Goal: Task Accomplishment & Management: Manage account settings

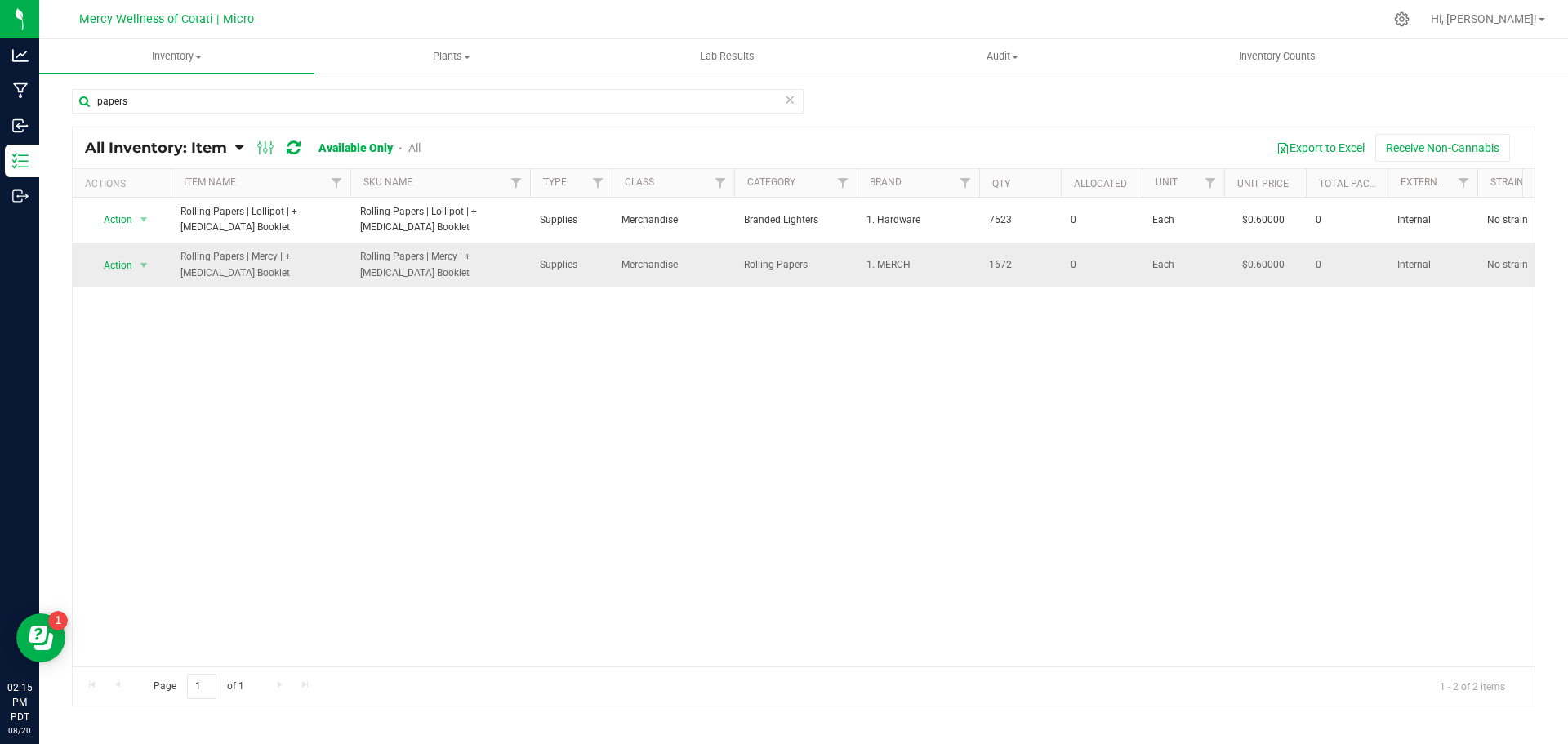
drag, startPoint x: 212, startPoint y: 276, endPoint x: 167, endPoint y: 256, distance: 49.2
click at [167, 256] on tr "Action Action Adjust qty Edit lots/costs Global inventory Locate inventory Prin…" at bounding box center [925, 265] width 1706 height 44
copy tr "Action Adjust qty Edit lots/costs Global inventory Locate inventory Print produ…"
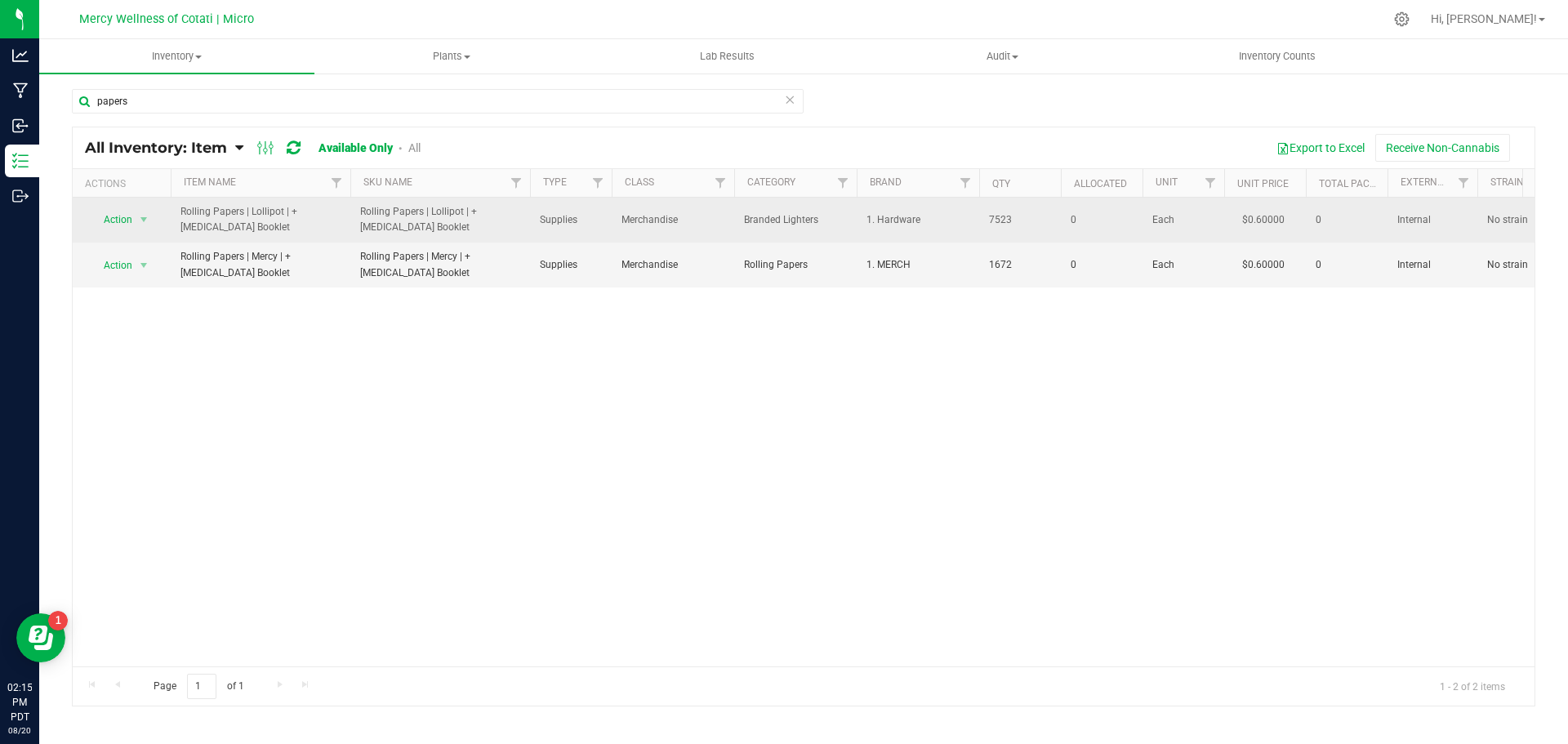
drag, startPoint x: 213, startPoint y: 229, endPoint x: 175, endPoint y: 212, distance: 41.6
click at [175, 212] on td "Rolling Papers | Lollipot | + [MEDICAL_DATA] Booklet" at bounding box center [261, 220] width 180 height 45
copy span "Rolling Papers | Lollipot | + [MEDICAL_DATA] Booklet"
click at [892, 221] on span "1. Hardware" at bounding box center [917, 220] width 102 height 16
click at [146, 219] on span "select" at bounding box center [143, 219] width 13 height 13
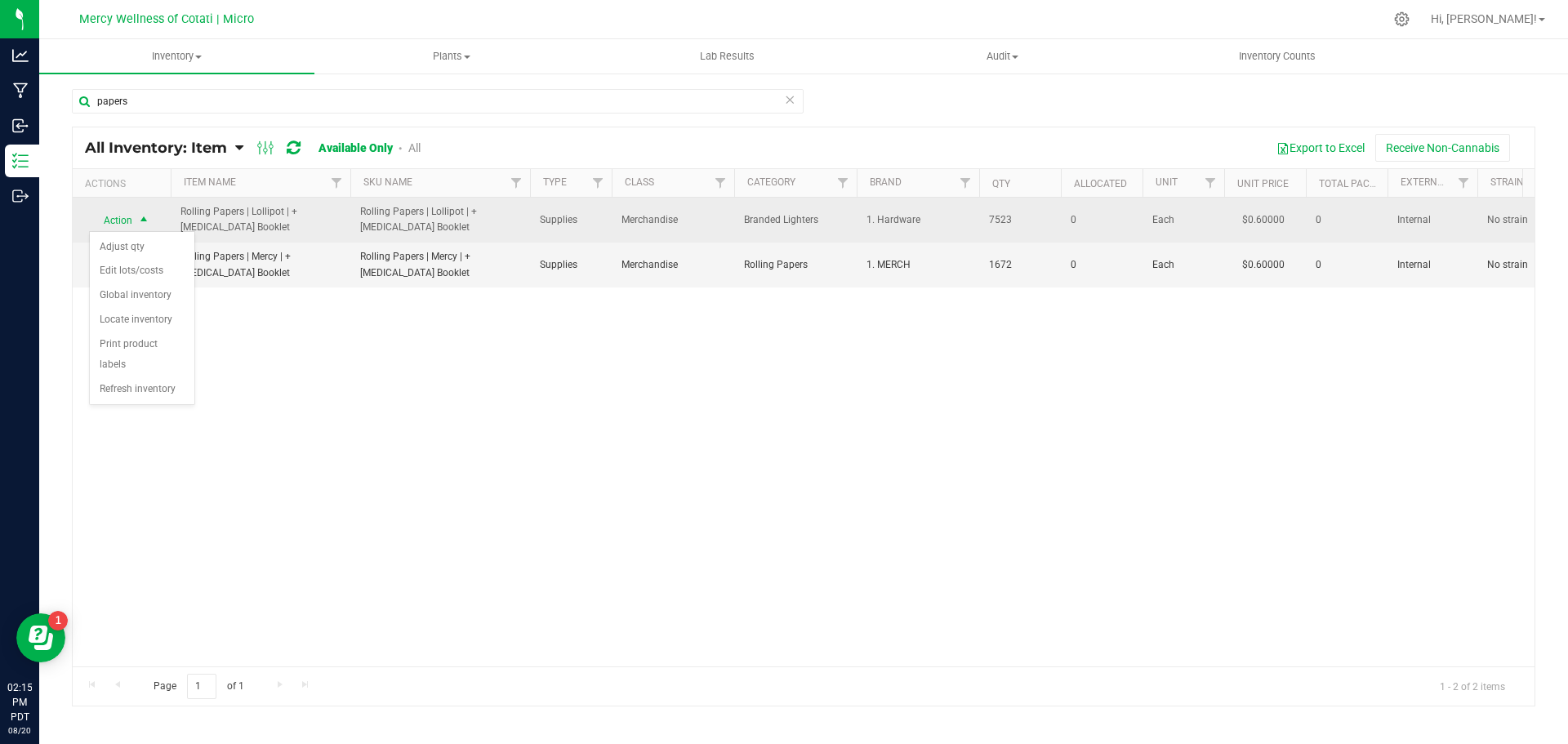
click at [898, 212] on span "1. Hardware" at bounding box center [917, 220] width 102 height 16
click at [896, 227] on span "1. Hardware" at bounding box center [917, 220] width 102 height 16
click at [913, 219] on span "1. Hardware" at bounding box center [917, 220] width 102 height 16
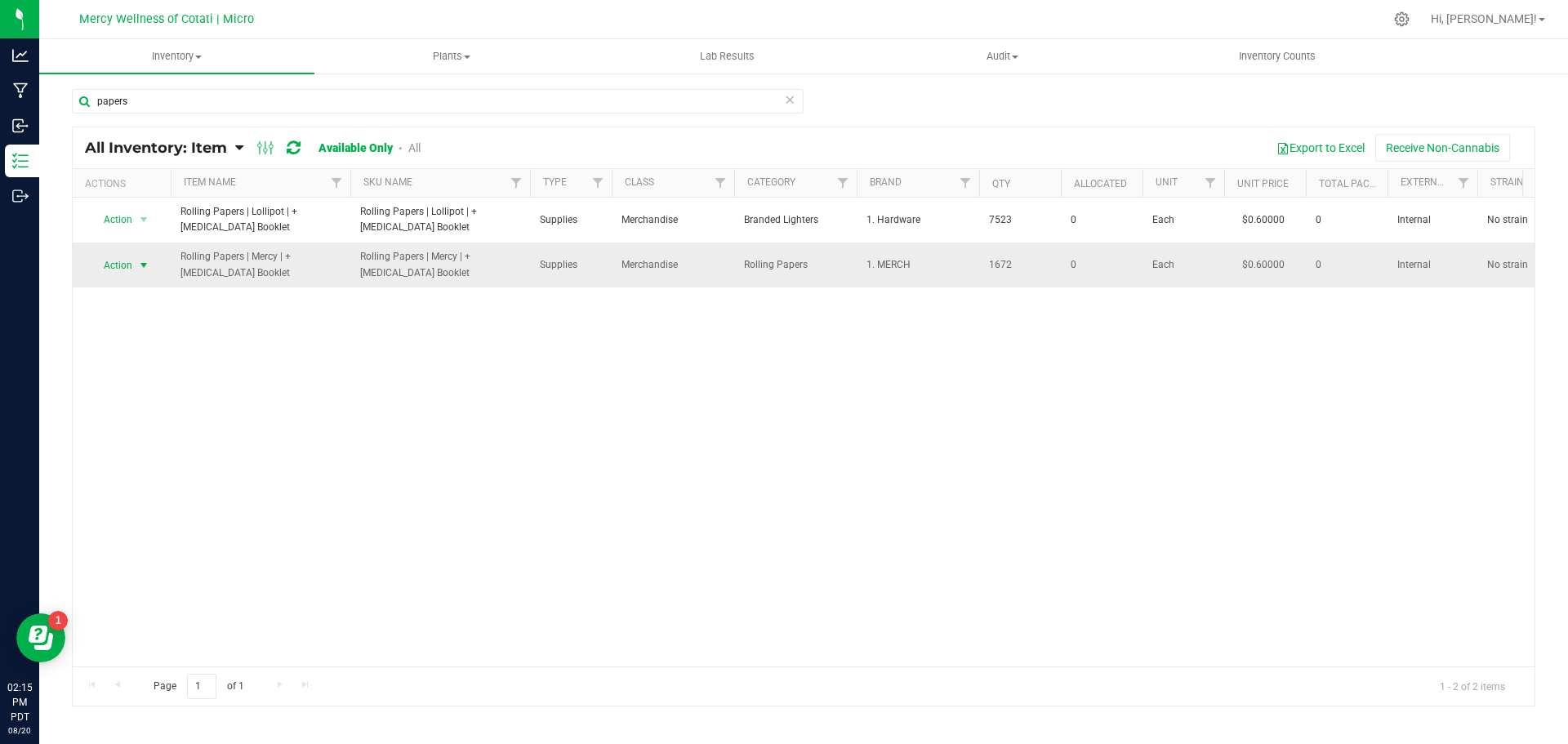
click at [141, 262] on span "select" at bounding box center [143, 265] width 13 height 13
click at [1410, 17] on icon at bounding box center [1401, 19] width 17 height 17
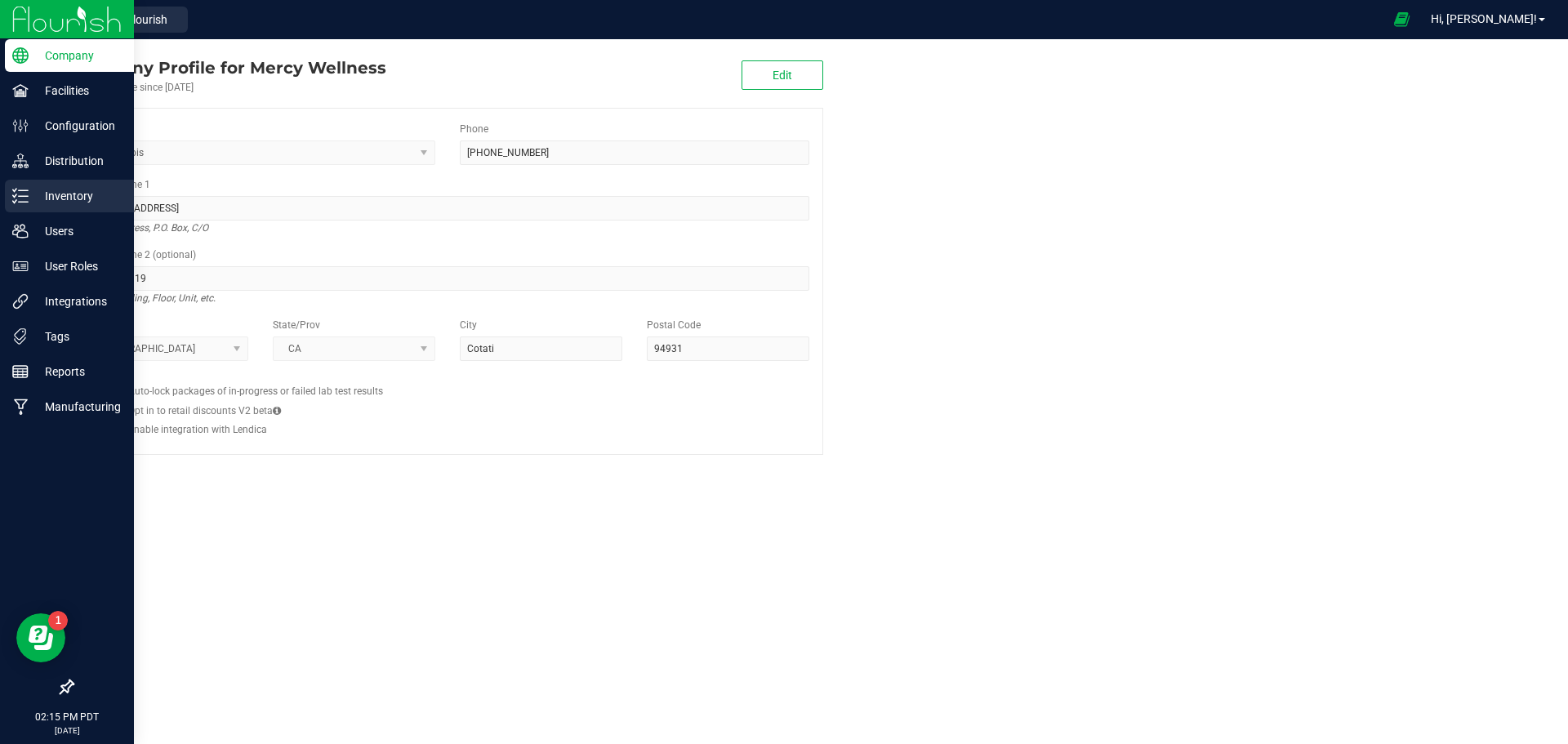
click at [60, 194] on p "Inventory" at bounding box center [78, 196] width 98 height 20
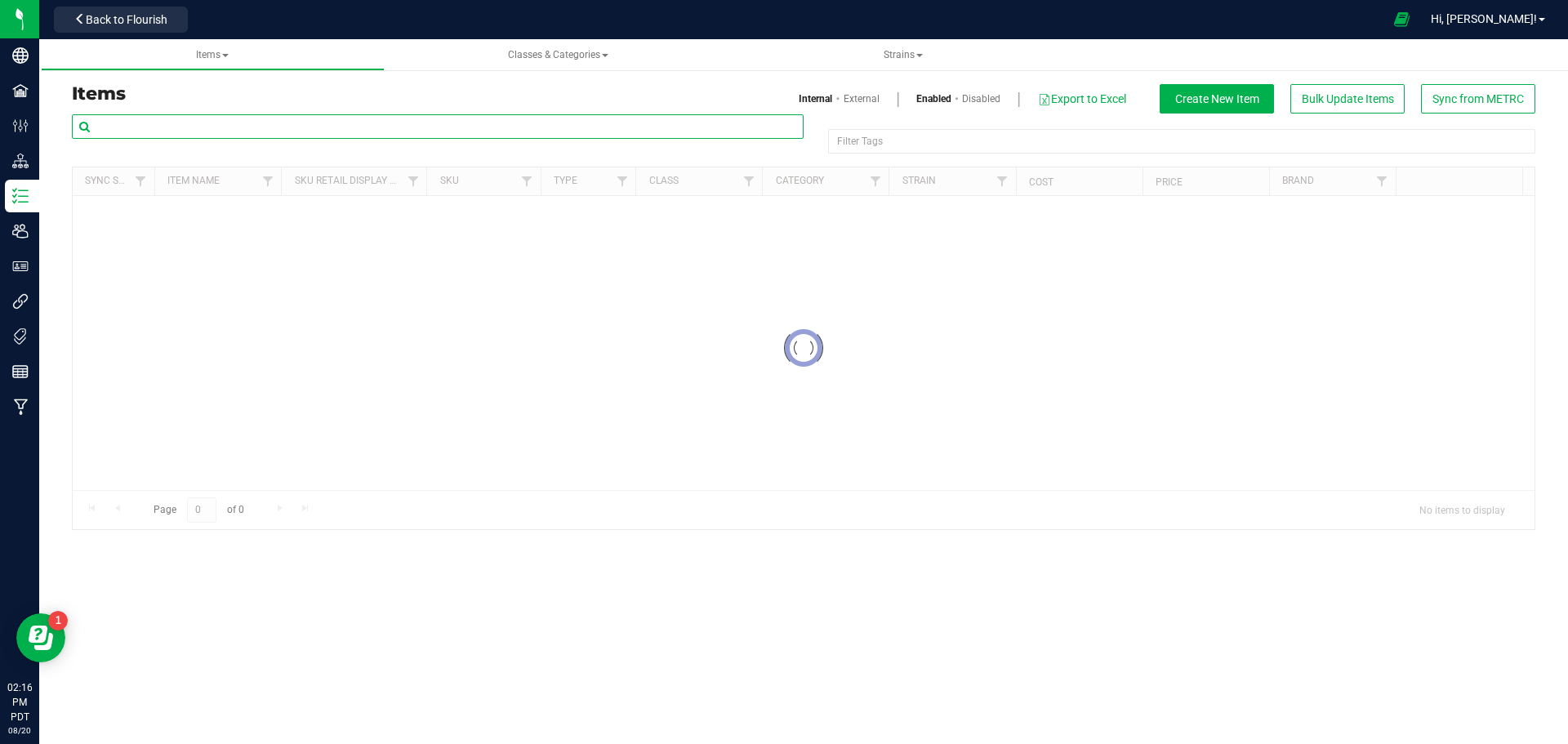
click at [244, 130] on input "text" at bounding box center [437, 126] width 731 height 25
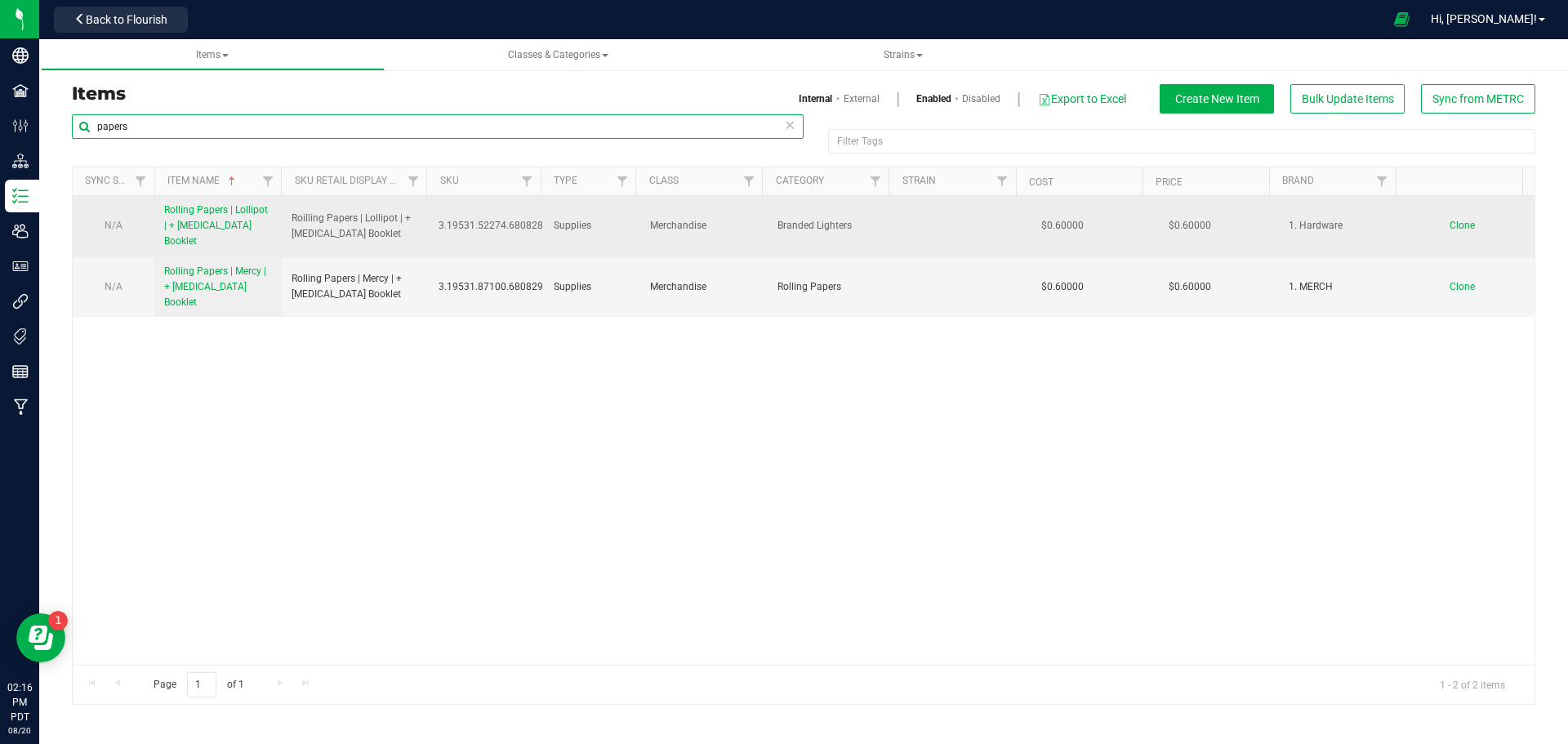
type input "papers"
click at [216, 214] on span "Rolling Papers | Lollipot | + [MEDICAL_DATA] Booklet" at bounding box center [216, 225] width 103 height 43
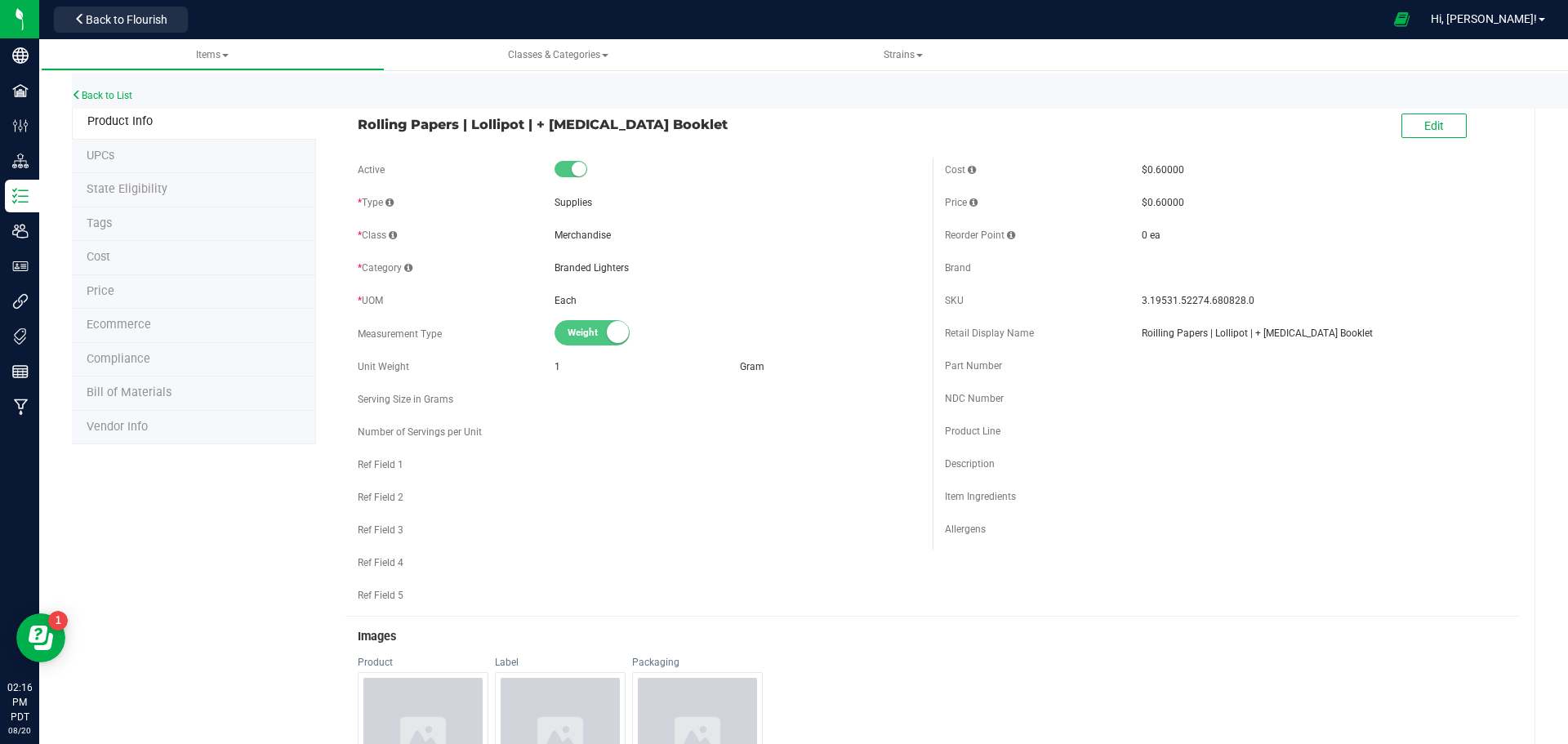
click at [98, 215] on li "Tags" at bounding box center [193, 224] width 244 height 34
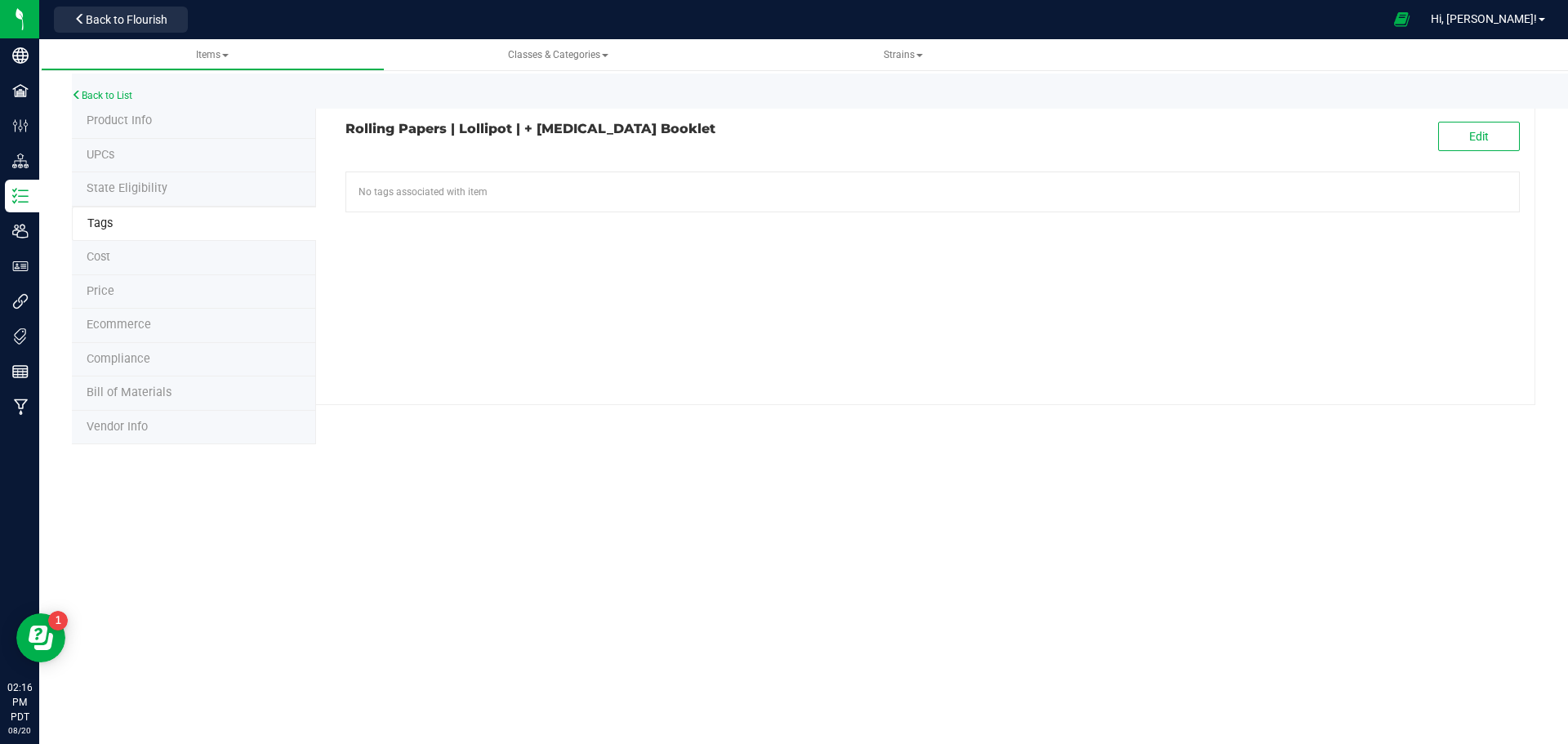
click at [98, 263] on span "Cost" at bounding box center [98, 257] width 24 height 14
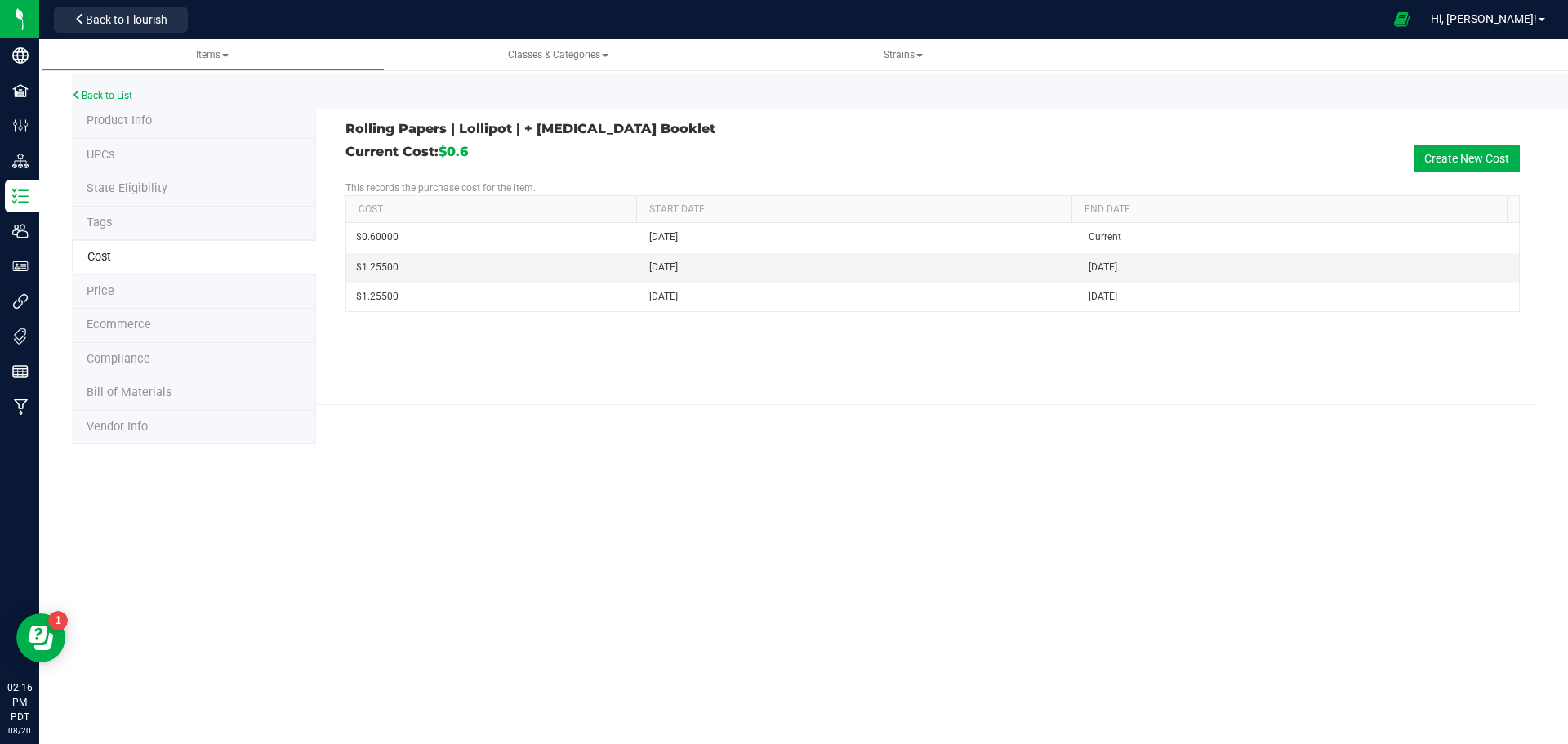
click at [107, 286] on span "Price" at bounding box center [100, 291] width 28 height 14
click at [121, 324] on span "Ecommerce" at bounding box center [118, 324] width 65 height 14
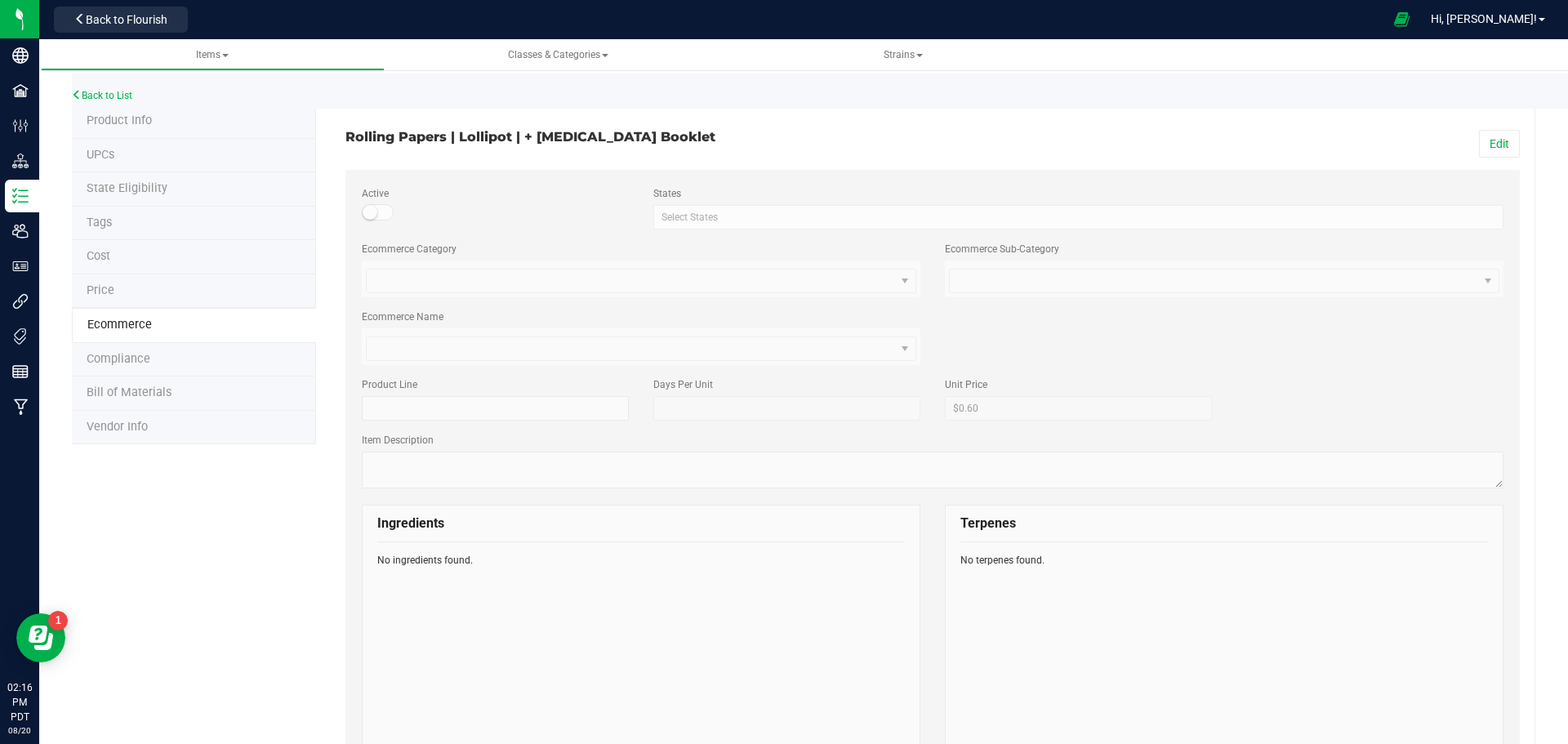
click at [116, 358] on span "Compliance" at bounding box center [118, 359] width 64 height 14
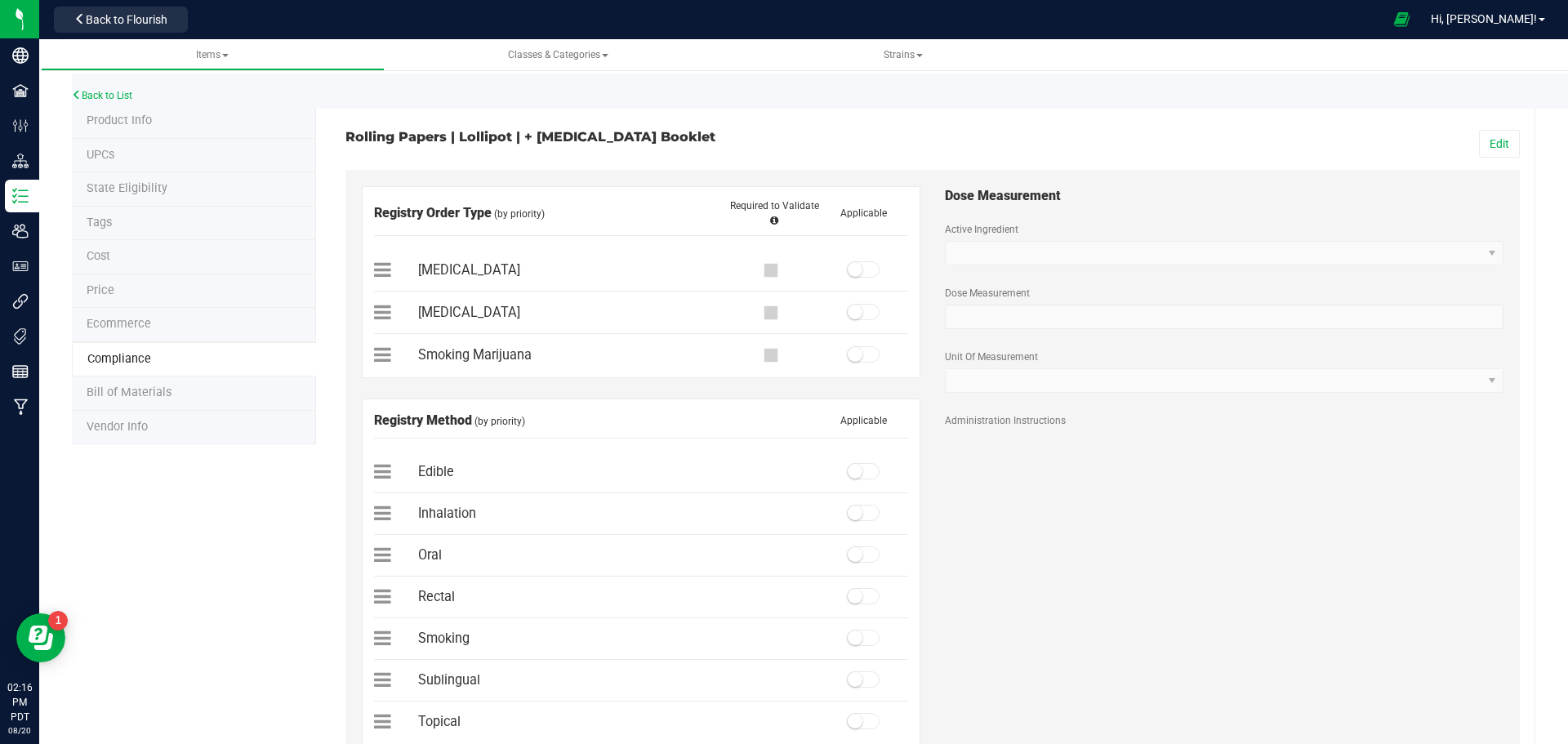
click at [109, 139] on li "UPCs" at bounding box center [193, 156] width 244 height 34
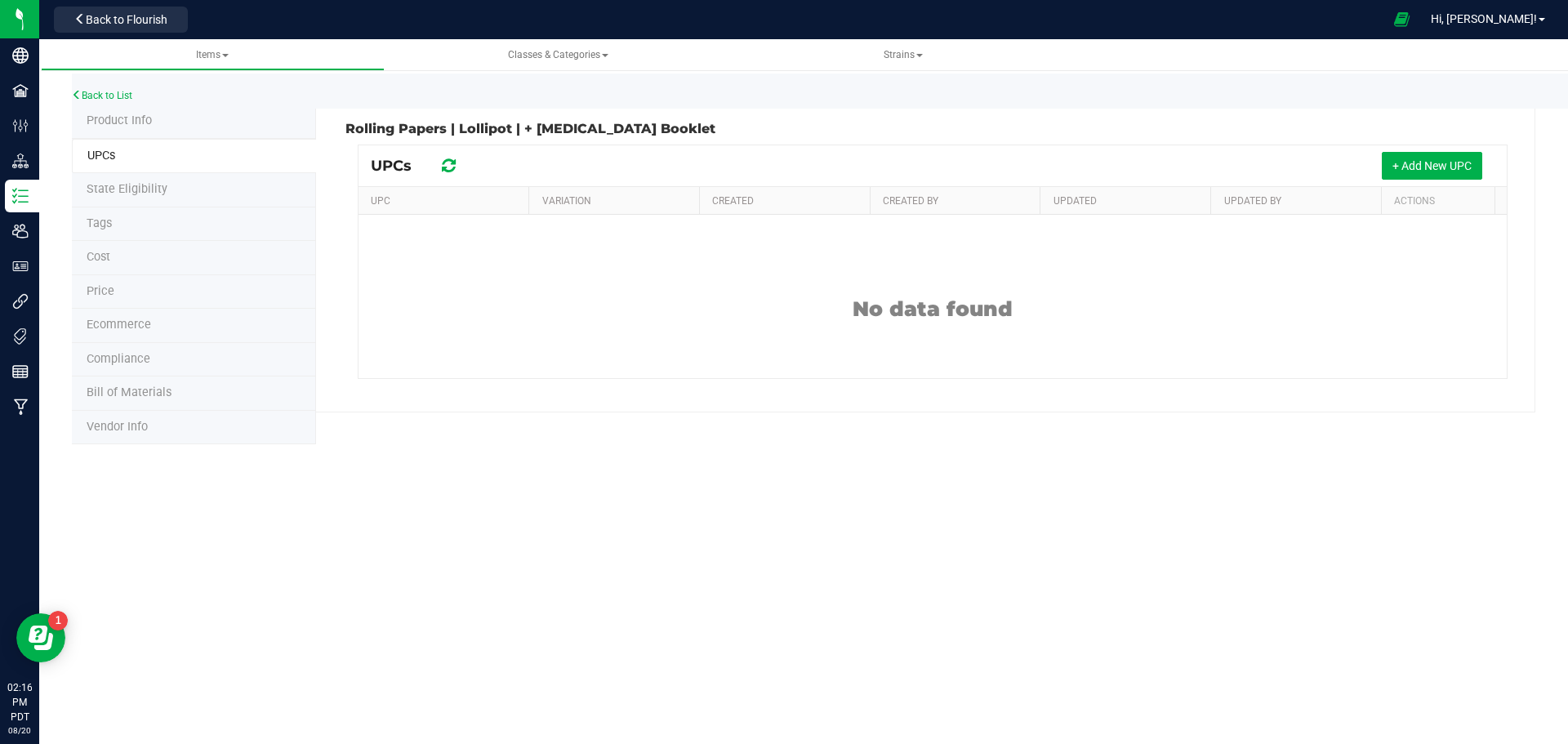
click at [110, 115] on span "Product Info" at bounding box center [119, 120] width 66 height 14
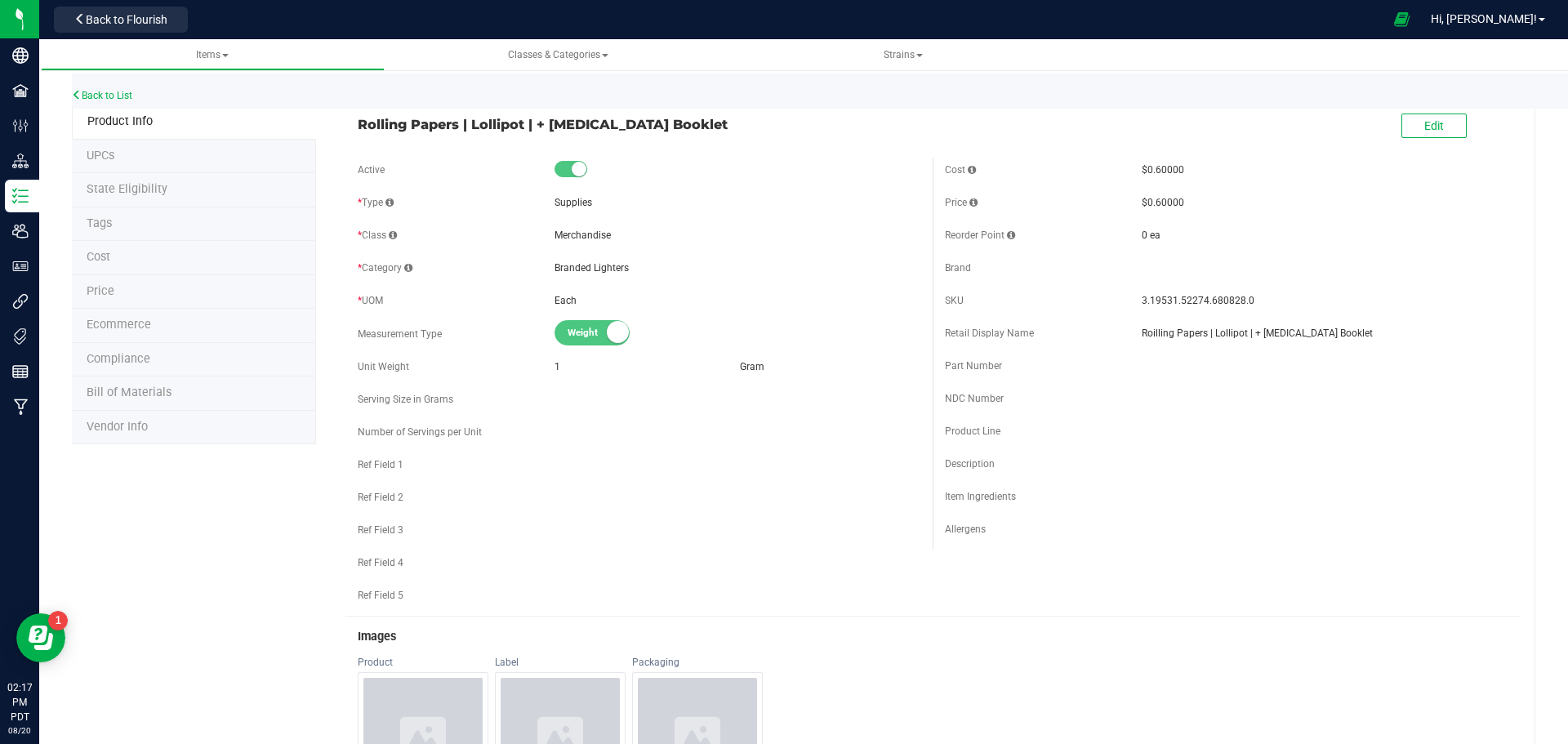
click at [129, 167] on li "UPCs" at bounding box center [193, 156] width 244 height 34
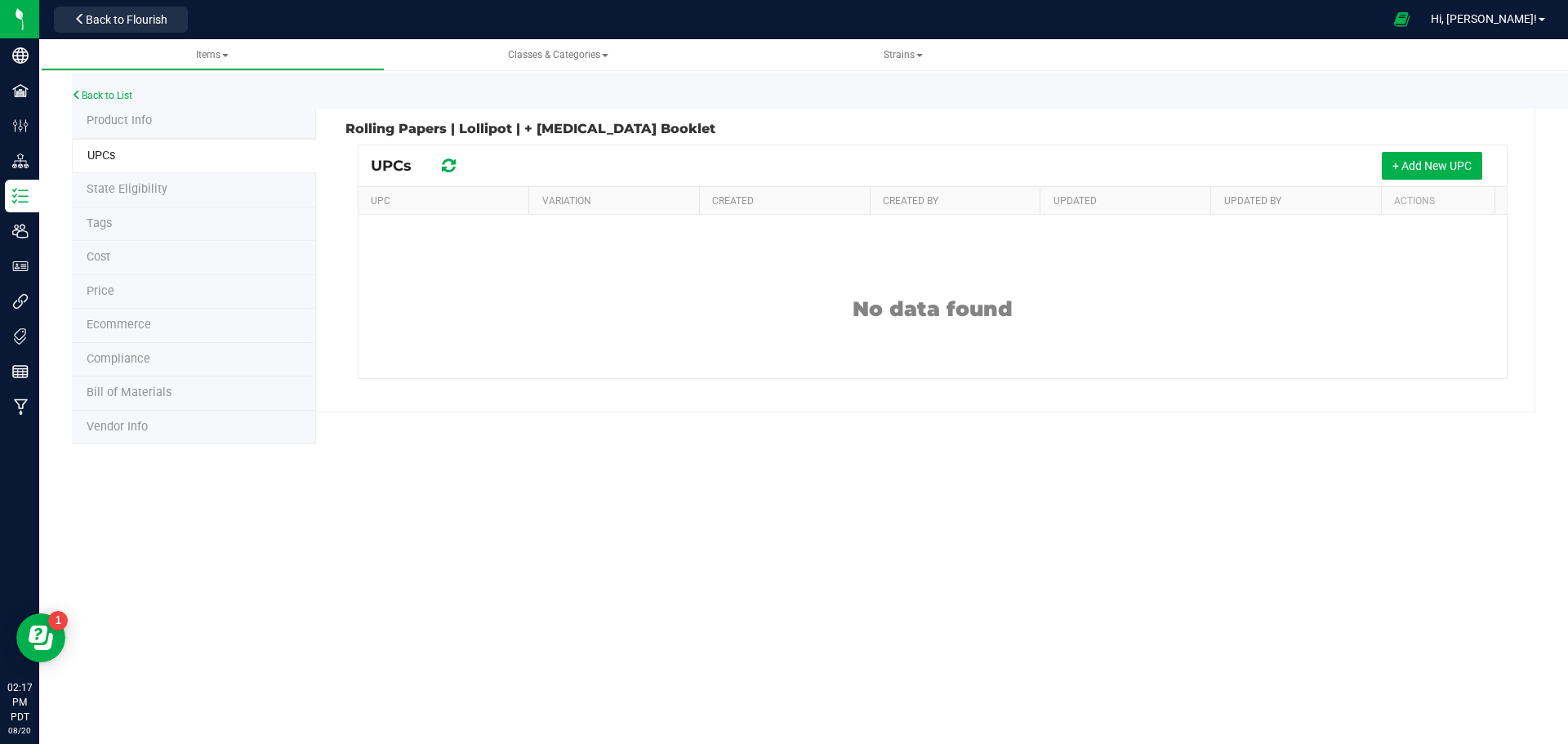
click at [170, 120] on li "Product Info" at bounding box center [193, 121] width 244 height 34
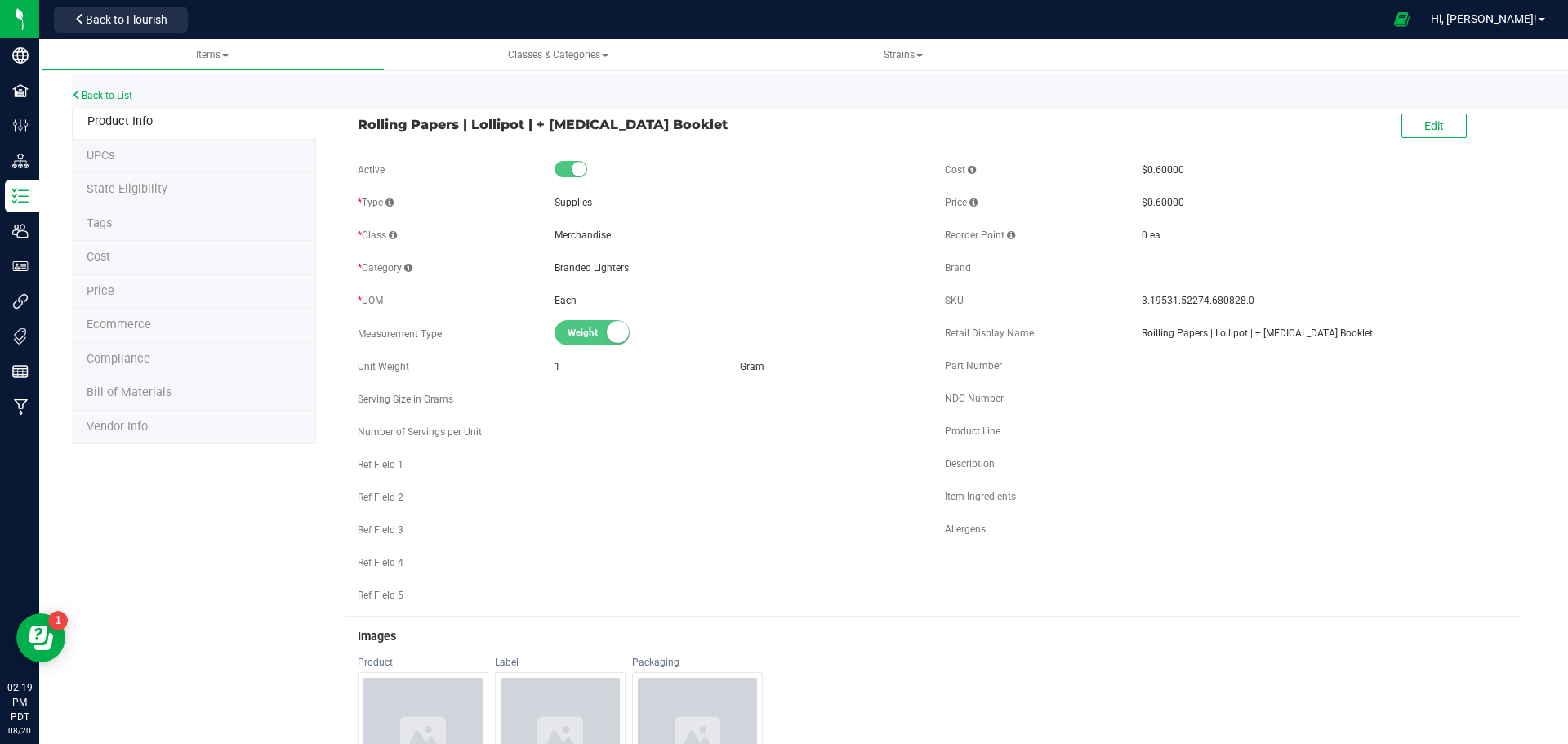
click at [108, 152] on span "UPCs" at bounding box center [100, 155] width 28 height 14
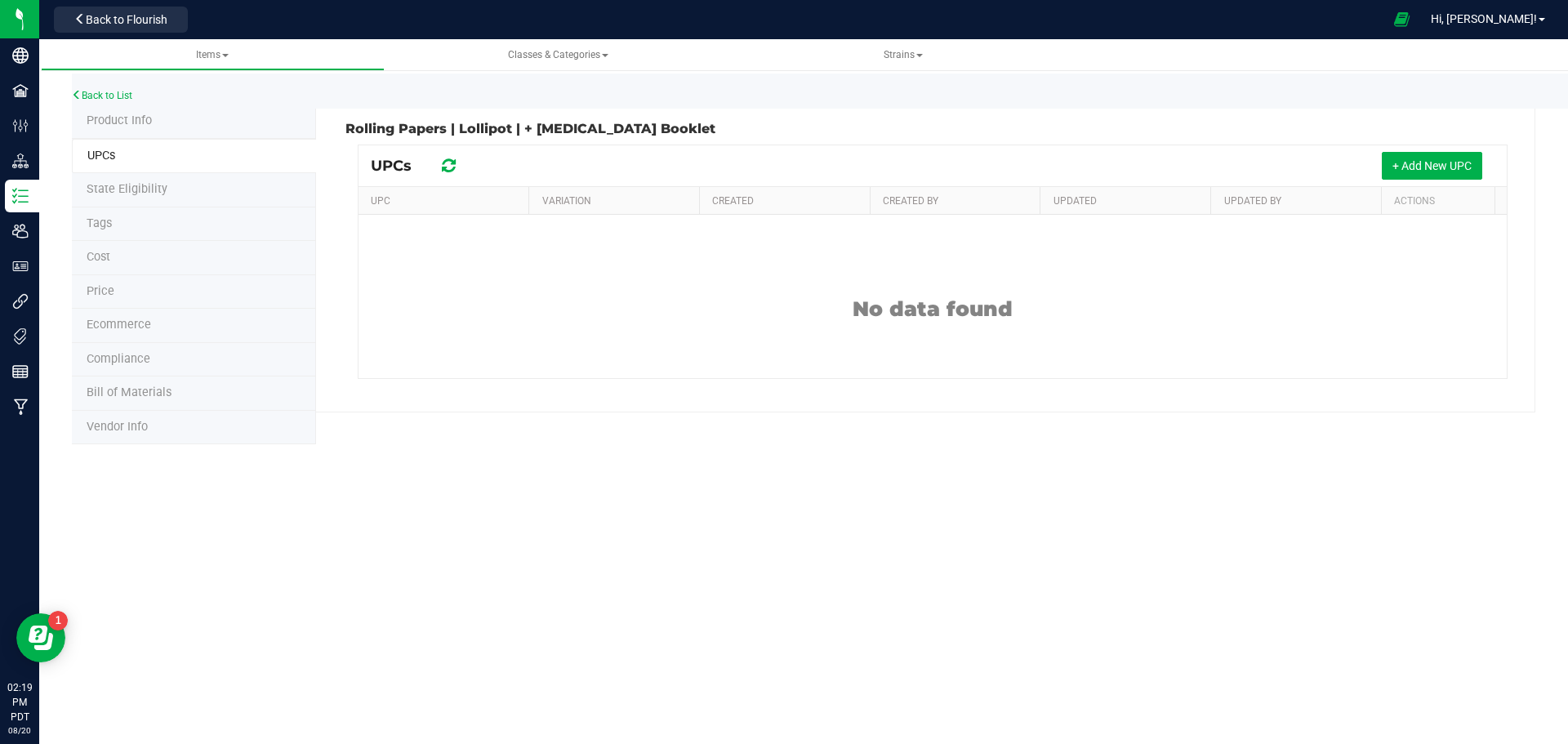
click at [124, 193] on span "State Eligibility" at bounding box center [126, 189] width 81 height 14
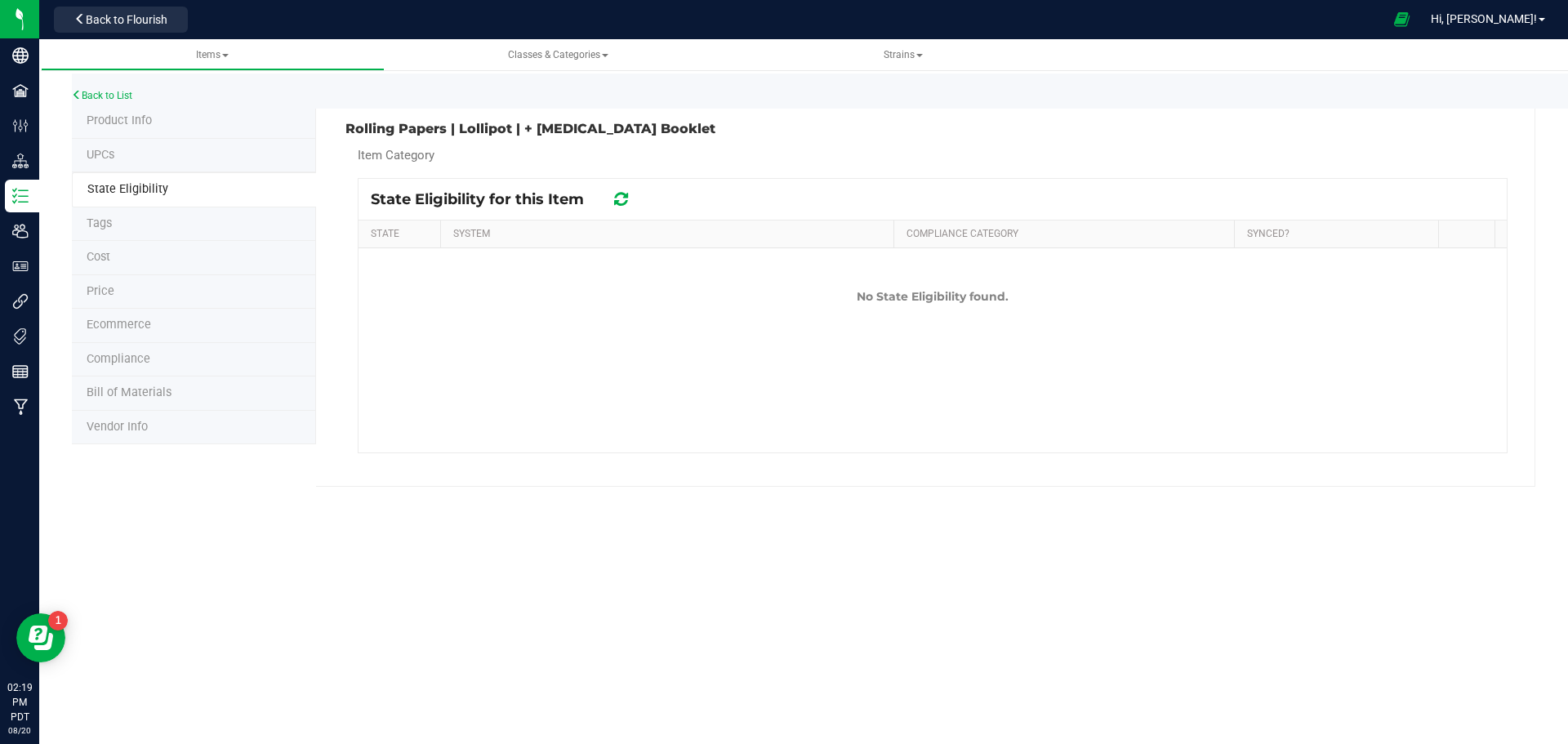
click at [91, 217] on span "Tags" at bounding box center [98, 223] width 25 height 14
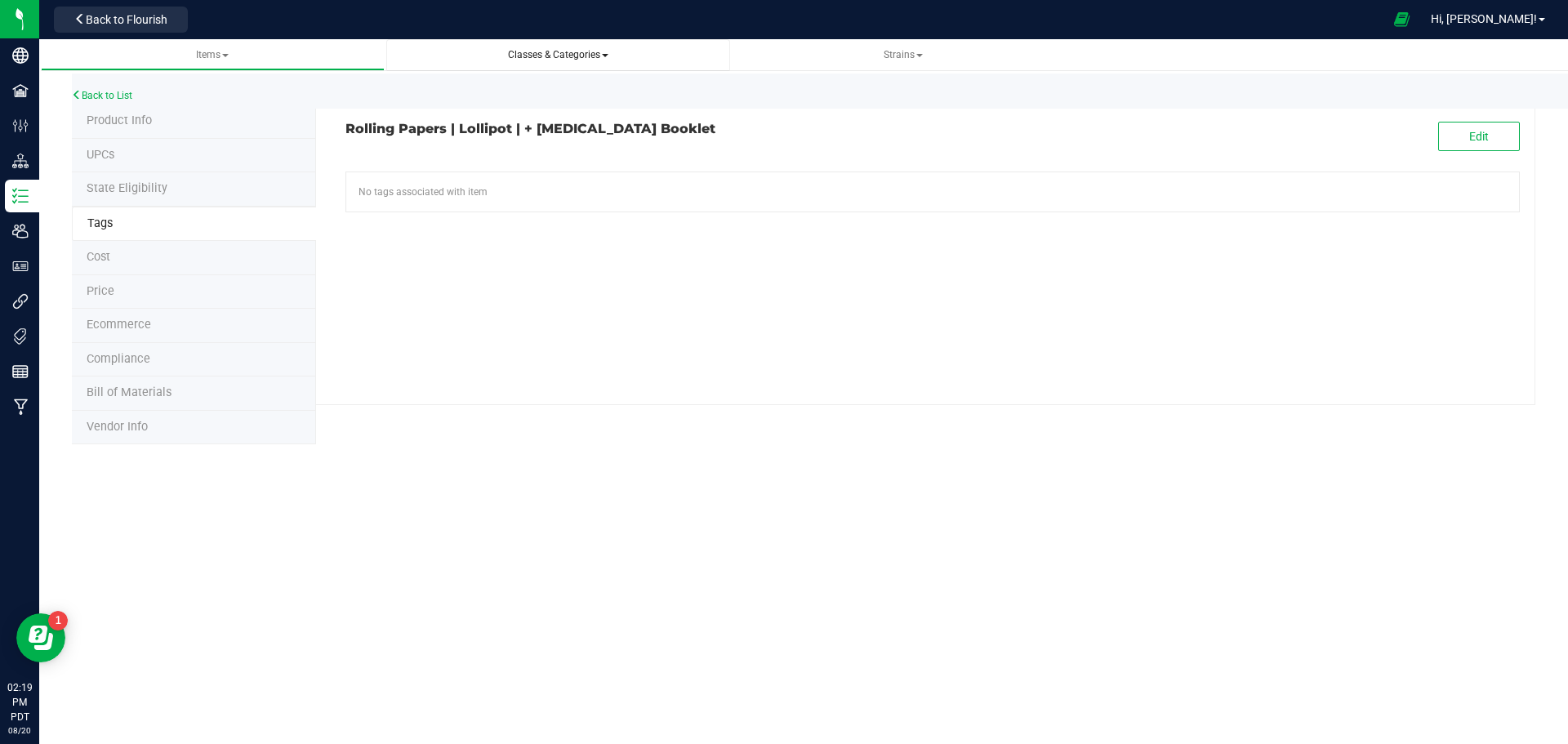
click at [552, 61] on span "Classes & Categories" at bounding box center [557, 55] width 317 height 14
click at [603, 53] on span "Classes & Categories" at bounding box center [557, 54] width 100 height 11
click at [435, 105] on span "All classes" at bounding box center [437, 98] width 53 height 13
click at [157, 118] on li "Product Info" at bounding box center [193, 121] width 244 height 34
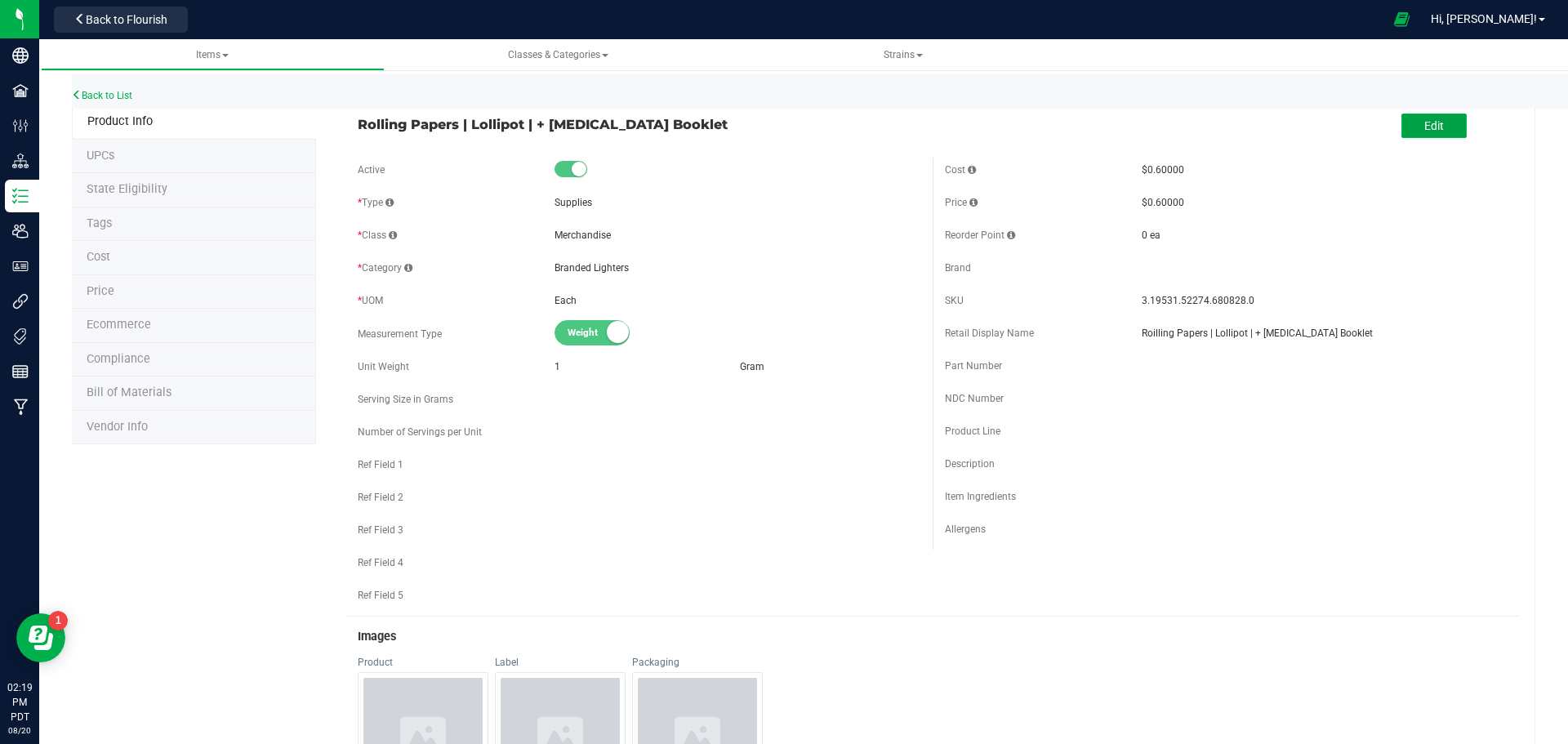
click at [1433, 126] on button "Edit" at bounding box center [1434, 125] width 66 height 25
